Goal: Information Seeking & Learning: Learn about a topic

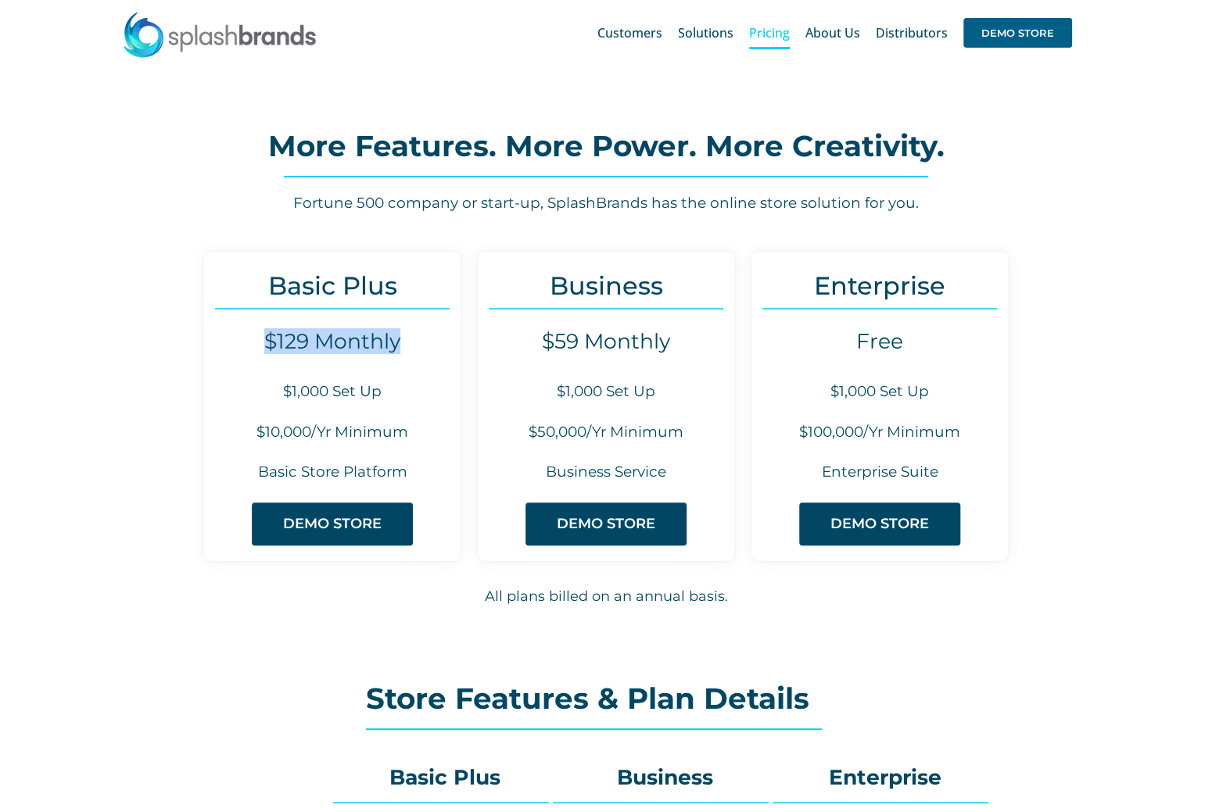
drag, startPoint x: 264, startPoint y: 341, endPoint x: 400, endPoint y: 349, distance: 136.3
click at [400, 349] on h4 "$129 Monthly" at bounding box center [332, 341] width 256 height 25
click at [416, 349] on h4 "$129 Monthly" at bounding box center [332, 341] width 256 height 25
drag, startPoint x: 267, startPoint y: 378, endPoint x: 437, endPoint y: 402, distance: 171.3
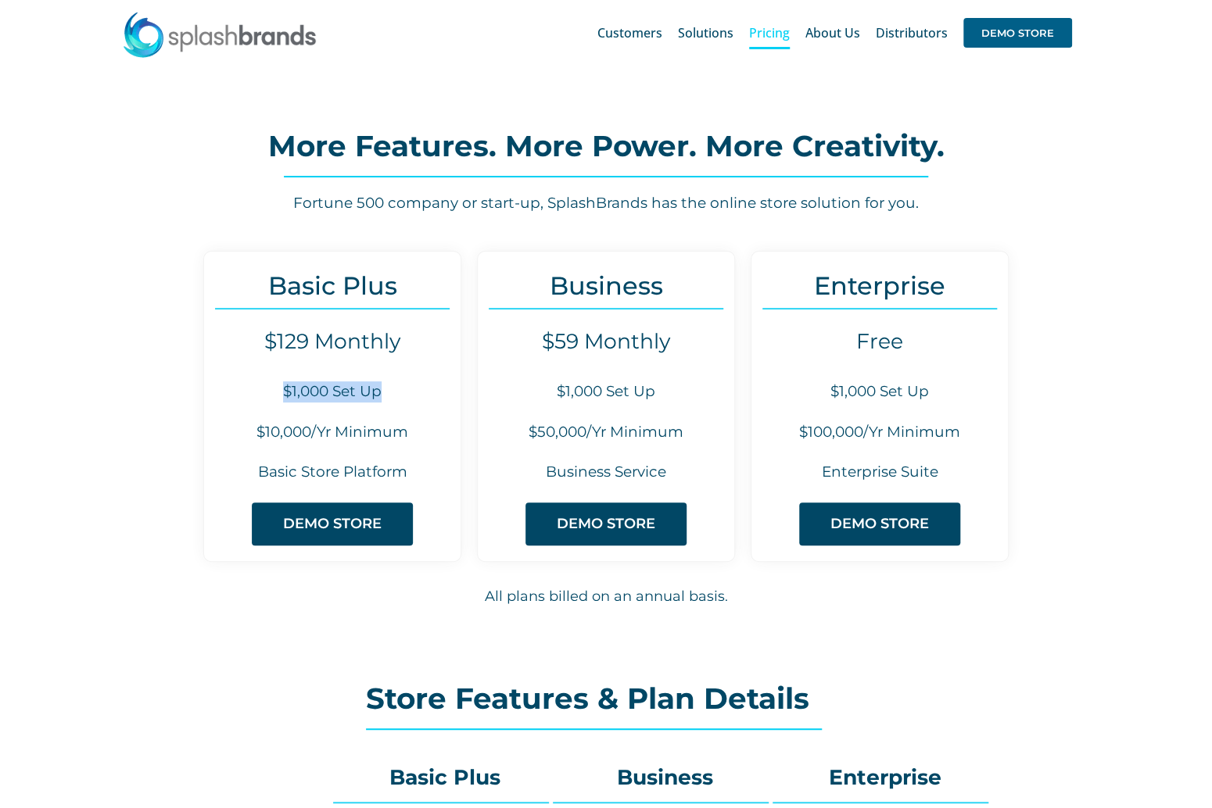
click at [437, 402] on div "Basic Plus $129 Monthly $1,000 Set Up $10,000/Yr Minimum Basic Store Platform D…" at bounding box center [332, 406] width 258 height 311
drag, startPoint x: 253, startPoint y: 435, endPoint x: 406, endPoint y: 442, distance: 152.6
click at [406, 442] on div "Basic Plus $129 Monthly $1,000 Set Up $10,000/Yr Minimum Basic Store Platform D…" at bounding box center [332, 406] width 258 height 311
